Goal: Communication & Community: Answer question/provide support

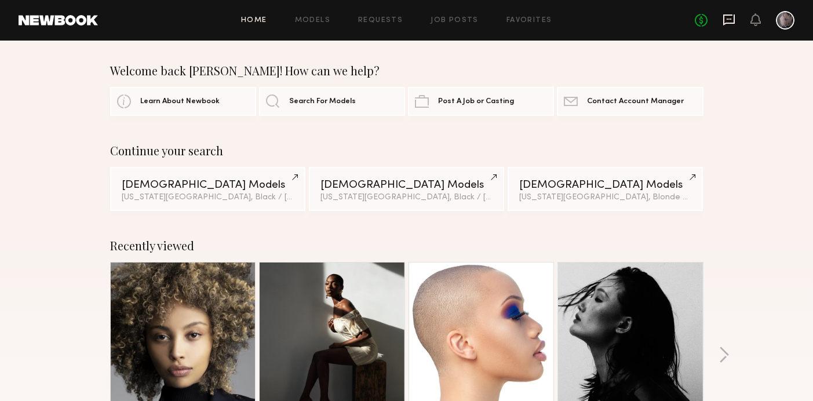
click at [730, 24] on icon at bounding box center [729, 19] width 12 height 11
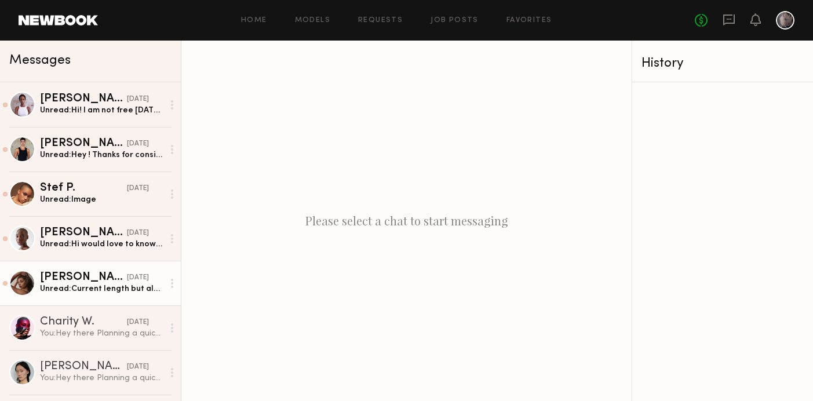
click at [130, 285] on div "Unread: Current length but also can slick it back. I live in [GEOGRAPHIC_DATA] …" at bounding box center [101, 288] width 123 height 11
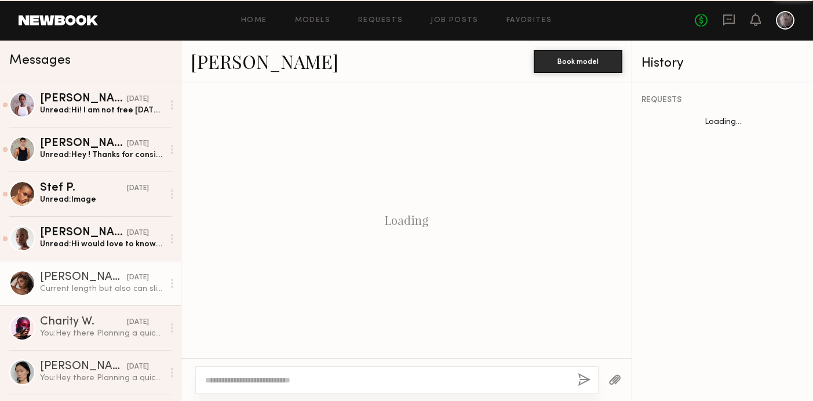
scroll to position [990, 0]
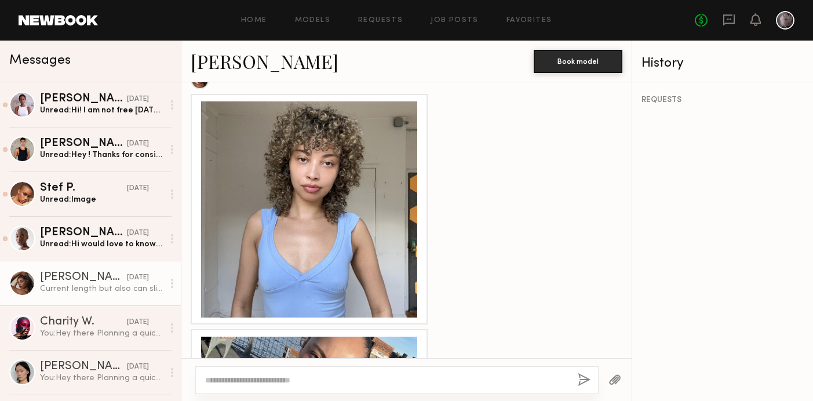
click at [330, 192] on div at bounding box center [309, 209] width 216 height 216
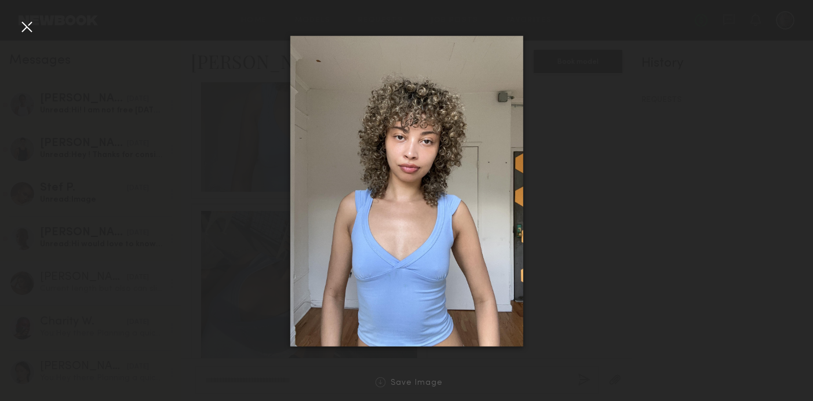
scroll to position [883, 0]
click at [30, 34] on div at bounding box center [26, 26] width 19 height 19
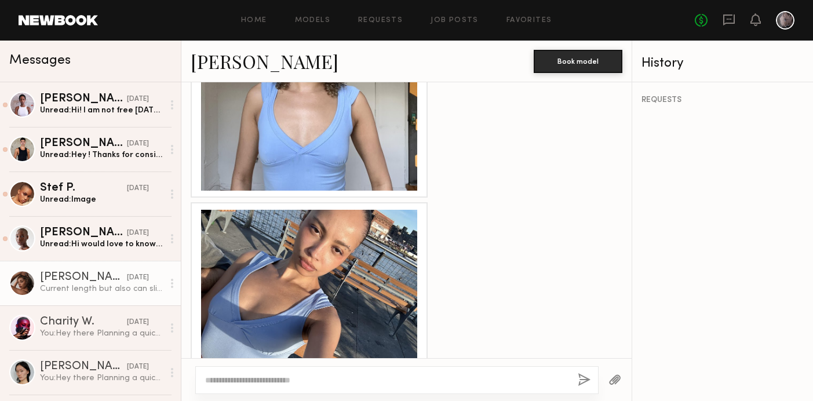
click at [290, 377] on textarea at bounding box center [386, 380] width 363 height 12
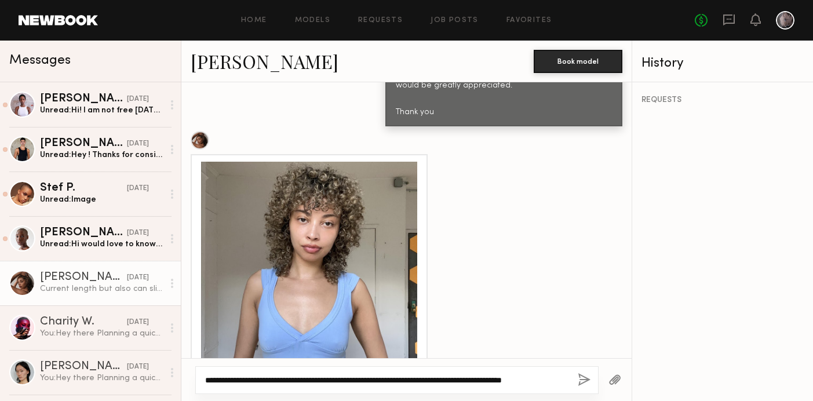
scroll to position [701, 0]
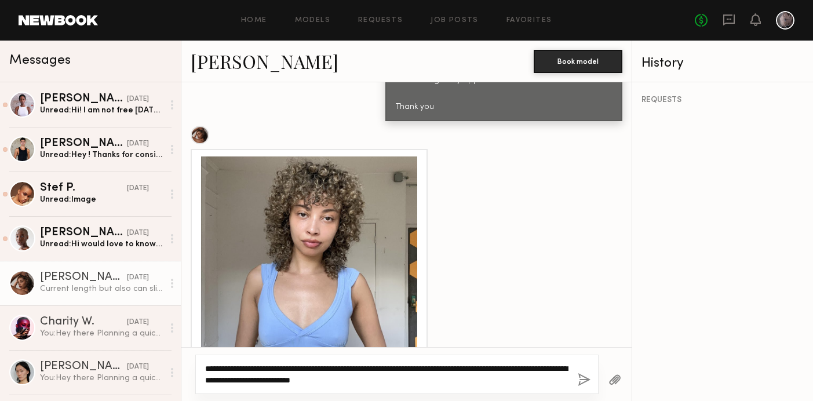
drag, startPoint x: 297, startPoint y: 381, endPoint x: 270, endPoint y: 381, distance: 27.2
click at [269, 381] on textarea "**********" at bounding box center [386, 374] width 363 height 23
type textarea "**********"
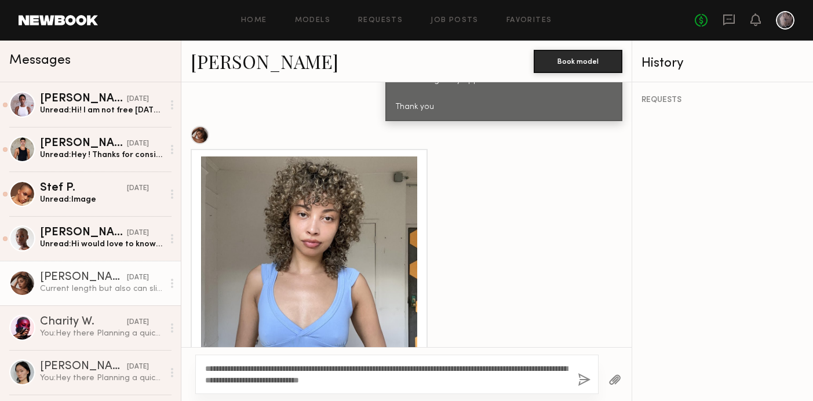
click at [588, 378] on button "button" at bounding box center [583, 380] width 13 height 14
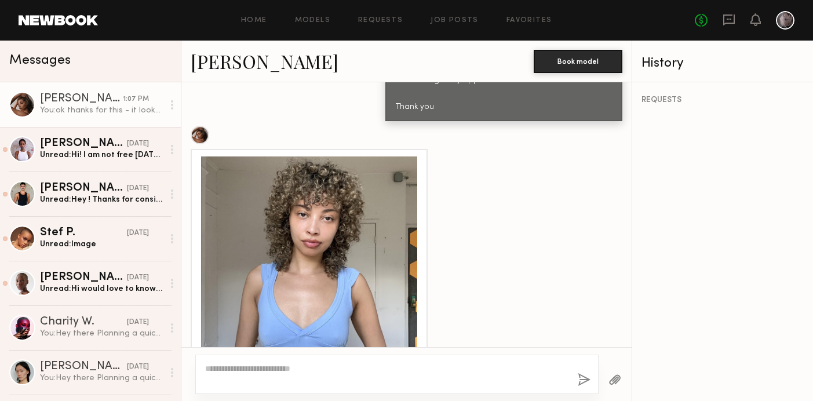
scroll to position [1225, 0]
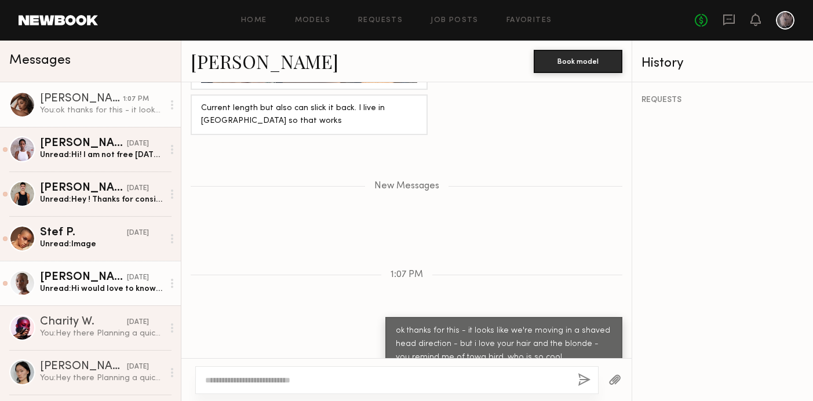
click at [115, 280] on div "[PERSON_NAME]" at bounding box center [83, 278] width 87 height 12
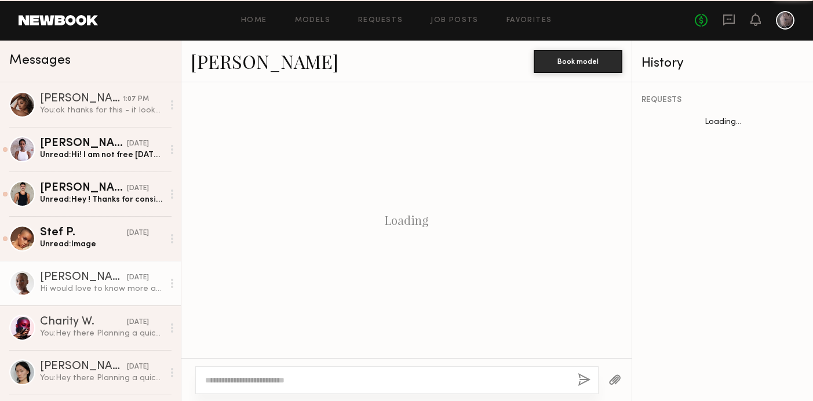
scroll to position [497, 0]
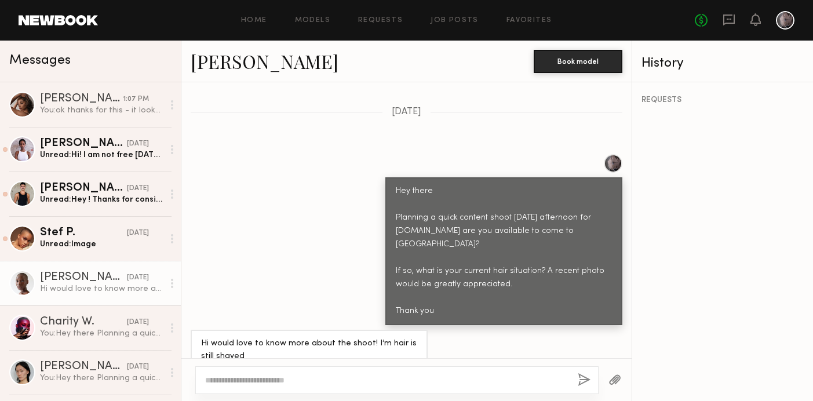
click at [74, 277] on div "[PERSON_NAME]" at bounding box center [83, 278] width 87 height 12
click at [23, 281] on div at bounding box center [22, 283] width 26 height 26
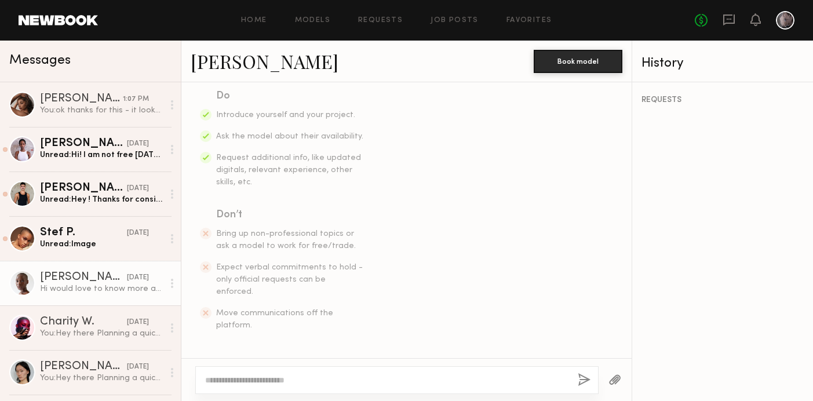
scroll to position [0, 0]
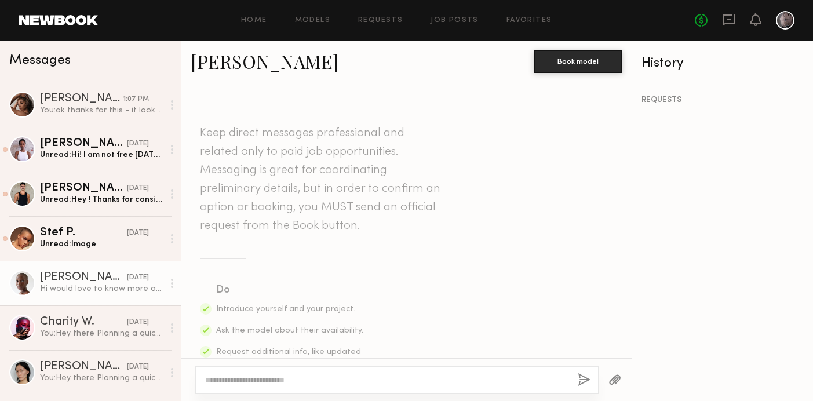
click at [277, 43] on div "[PERSON_NAME] Book model" at bounding box center [406, 62] width 450 height 42
click at [266, 58] on link "[PERSON_NAME]" at bounding box center [265, 61] width 148 height 25
click at [310, 378] on textarea at bounding box center [386, 380] width 363 height 12
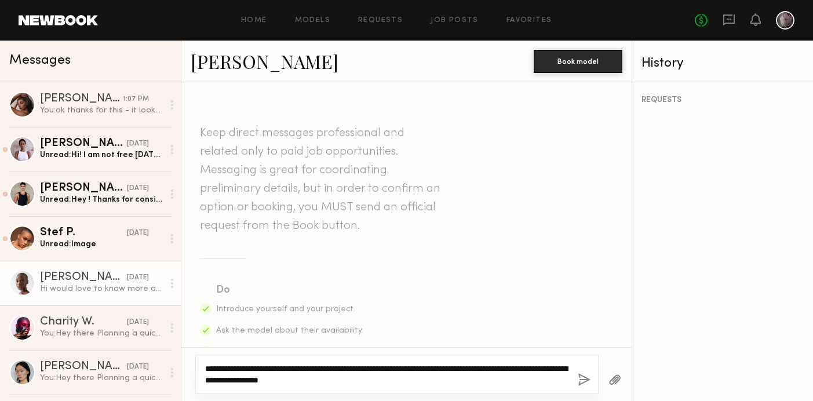
type textarea "**********"
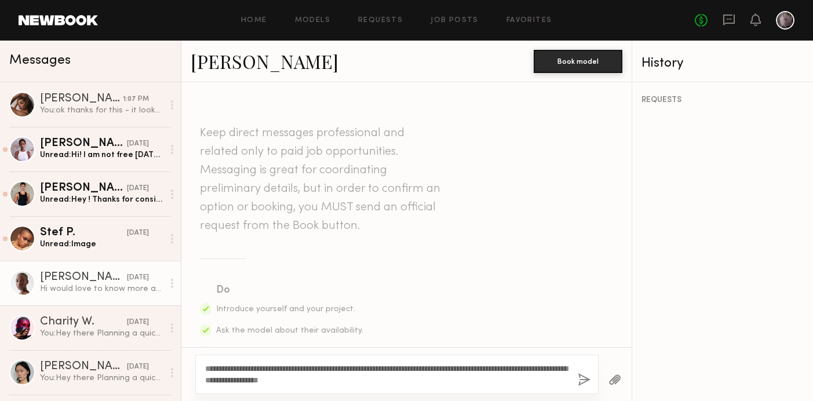
click at [584, 378] on button "button" at bounding box center [583, 380] width 13 height 14
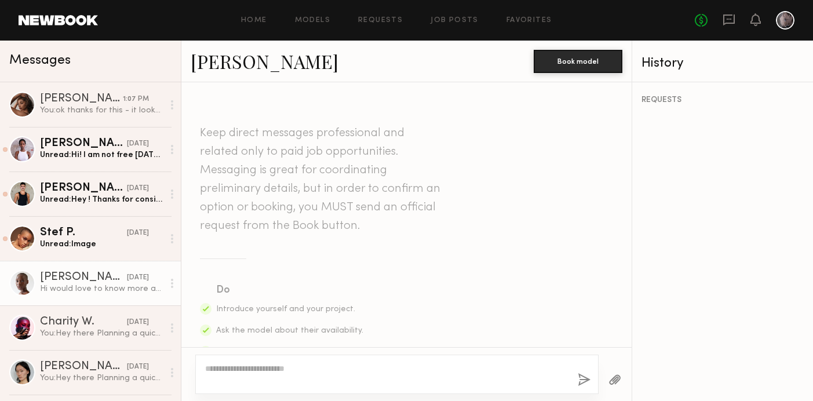
scroll to position [755, 0]
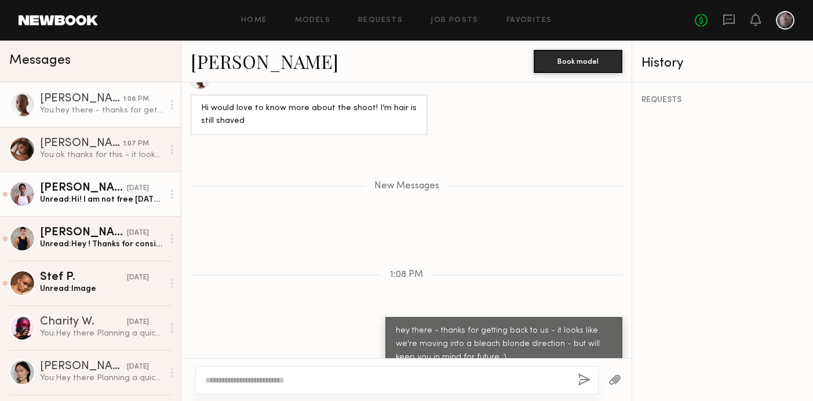
click at [105, 192] on div "[PERSON_NAME]" at bounding box center [83, 188] width 87 height 12
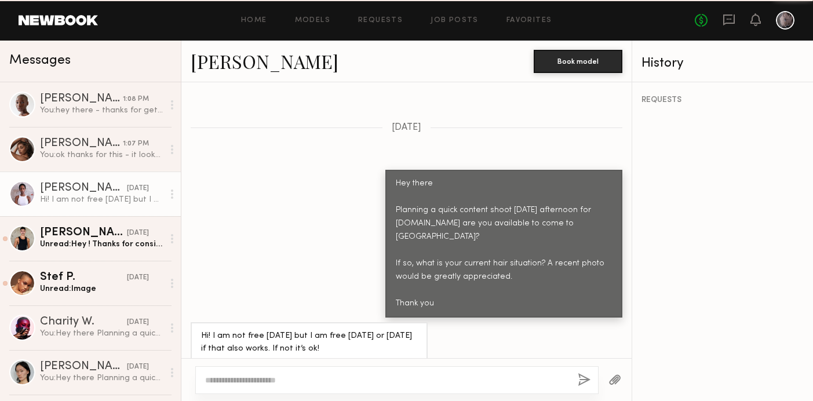
scroll to position [1242, 0]
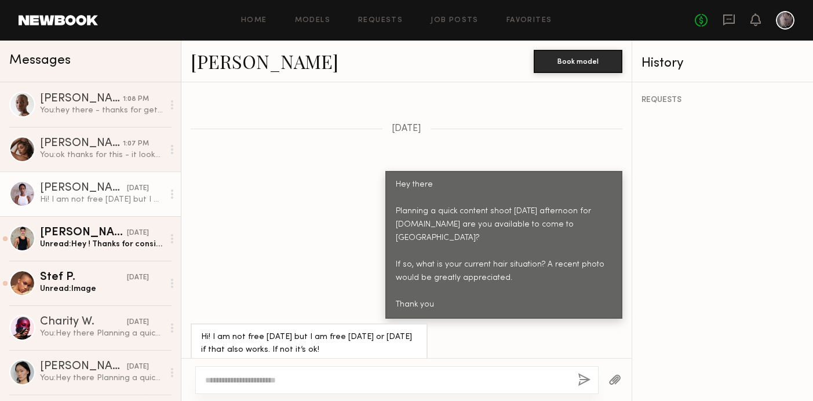
click at [264, 375] on textarea at bounding box center [386, 380] width 363 height 12
type textarea "**********"
click at [579, 375] on button "button" at bounding box center [583, 380] width 13 height 14
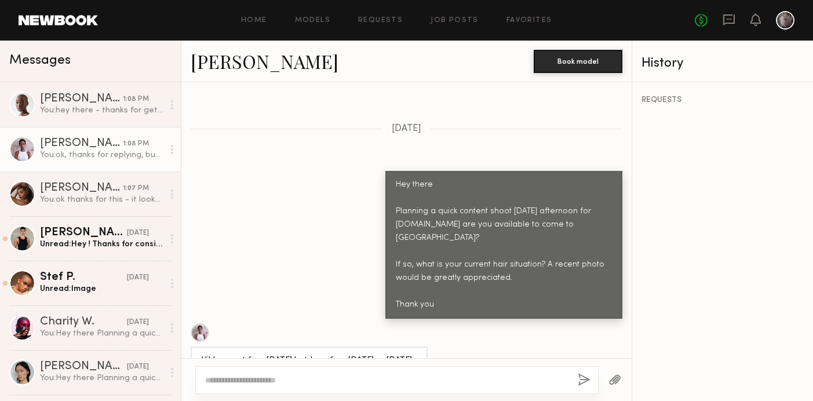
scroll to position [1474, 0]
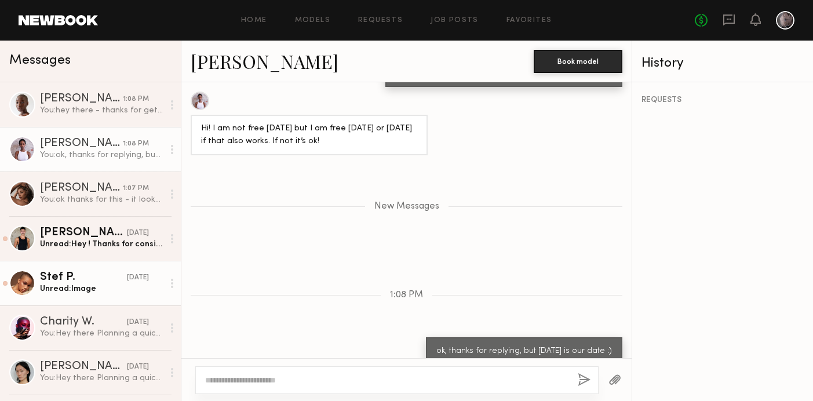
click at [80, 286] on div "Unread: Image" at bounding box center [101, 288] width 123 height 11
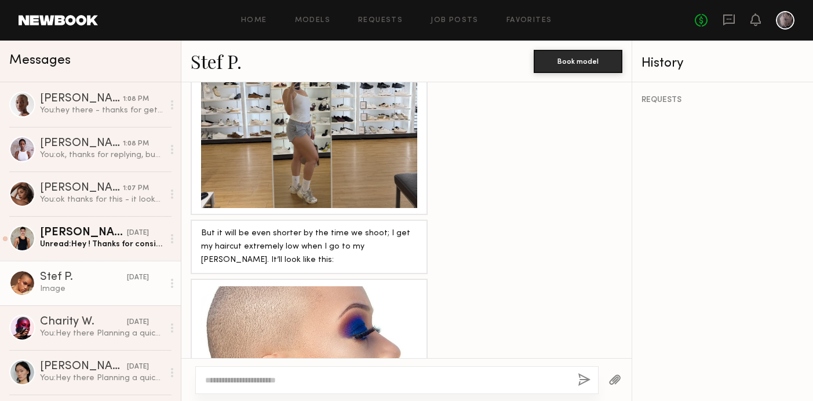
scroll to position [1063, 0]
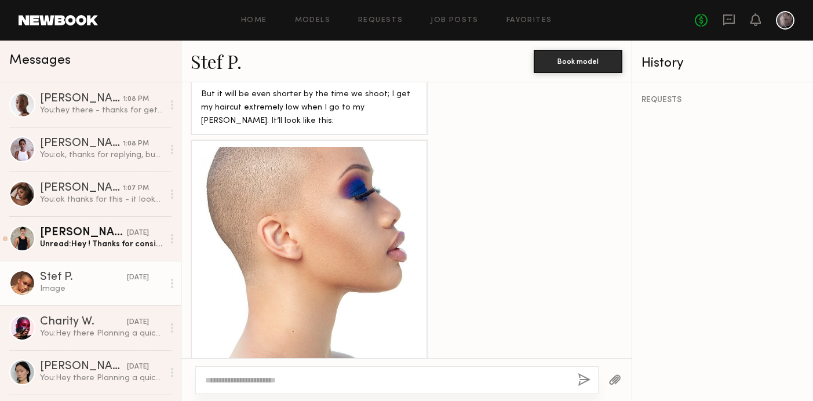
click at [264, 372] on div at bounding box center [396, 380] width 403 height 28
click at [259, 384] on textarea at bounding box center [386, 380] width 363 height 12
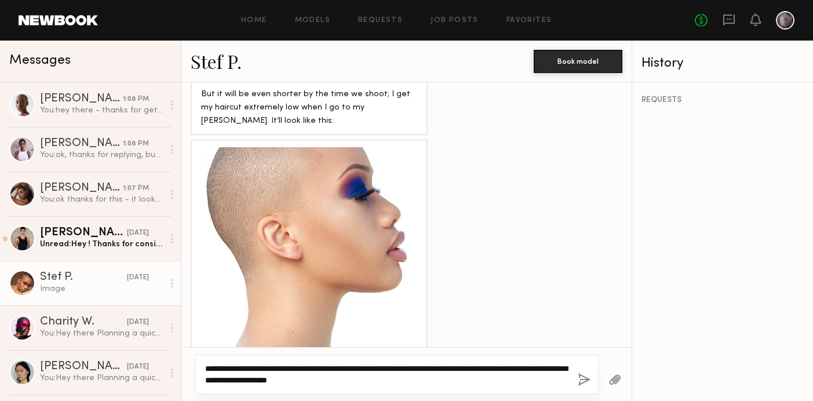
type textarea "**********"
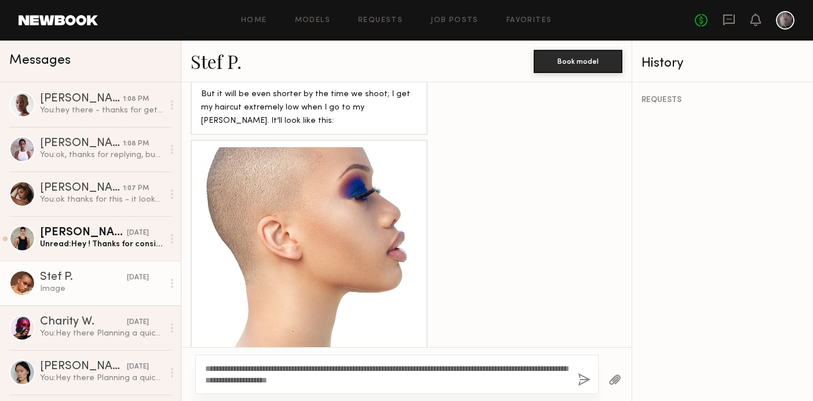
click at [586, 379] on button "button" at bounding box center [583, 380] width 13 height 14
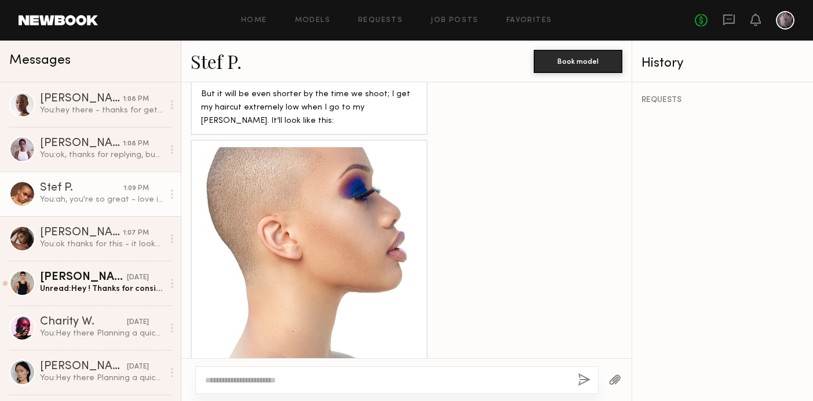
scroll to position [1297, 0]
